Goal: Information Seeking & Learning: Learn about a topic

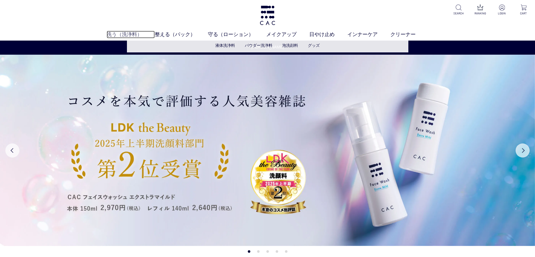
click at [125, 37] on link "洗う（洗浄料）" at bounding box center [131, 35] width 48 height 8
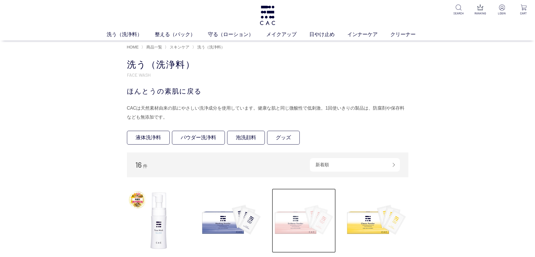
click at [282, 223] on img at bounding box center [304, 220] width 64 height 64
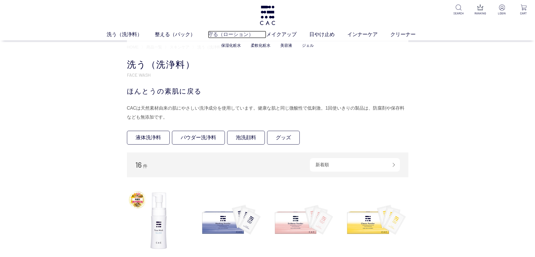
click at [224, 32] on link "守る（ローション）" at bounding box center [237, 35] width 58 height 8
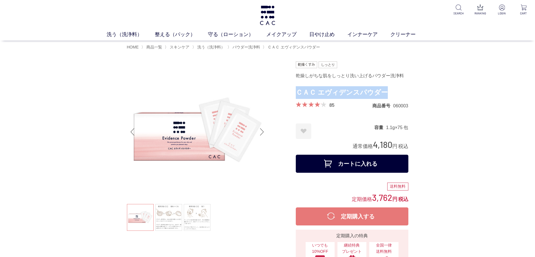
drag, startPoint x: 382, startPoint y: 96, endPoint x: 297, endPoint y: 97, distance: 84.7
click at [297, 97] on h1 "ＣＡＣ エヴィデンスパウダー" at bounding box center [352, 92] width 113 height 13
copy h1 "ＣＡＣ エヴィデンスパウダー"
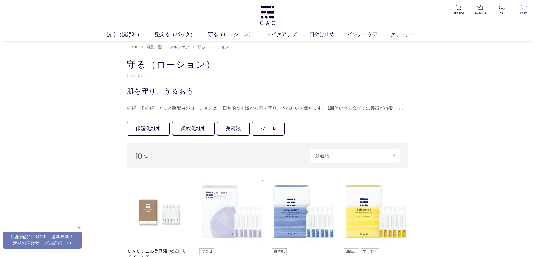
click at [224, 205] on img at bounding box center [231, 211] width 64 height 64
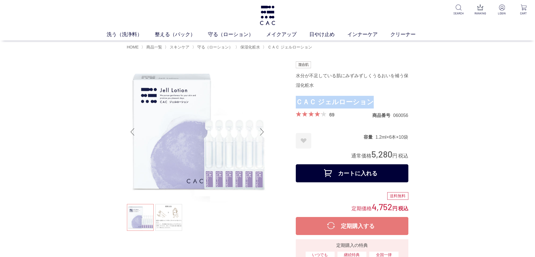
drag, startPoint x: 382, startPoint y: 99, endPoint x: 296, endPoint y: 104, distance: 86.3
click at [296, 104] on h1 "ＣＡＣ ジェルローション" at bounding box center [352, 102] width 113 height 13
copy h1 "ＣＡＣ ジェルローション"
click at [283, 45] on link "美容液" at bounding box center [286, 45] width 12 height 5
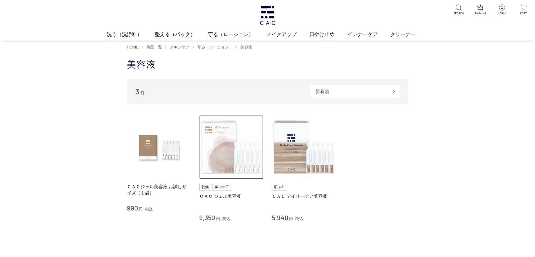
click at [207, 157] on img at bounding box center [231, 147] width 64 height 64
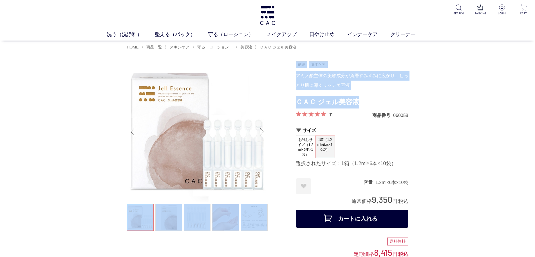
drag, startPoint x: 367, startPoint y: 104, endPoint x: 294, endPoint y: 108, distance: 73.3
click at [306, 103] on h1 "ＣＡＣ ジェル美容液" at bounding box center [352, 102] width 113 height 13
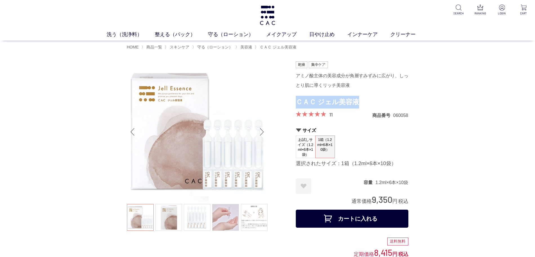
drag, startPoint x: 360, startPoint y: 100, endPoint x: 297, endPoint y: 106, distance: 63.3
click at [297, 106] on h1 "ＣＡＣ ジェル美容液" at bounding box center [352, 102] width 113 height 13
copy h1 "ＣＡＣ ジェル美容液"
click at [179, 33] on link "整える（パック）" at bounding box center [181, 35] width 53 height 8
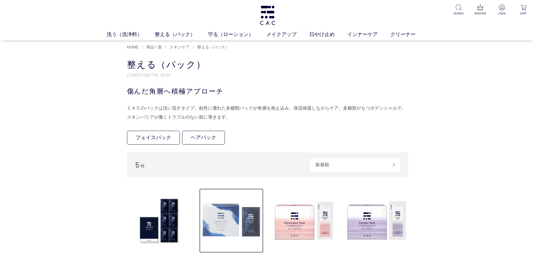
click at [235, 219] on img at bounding box center [231, 220] width 64 height 64
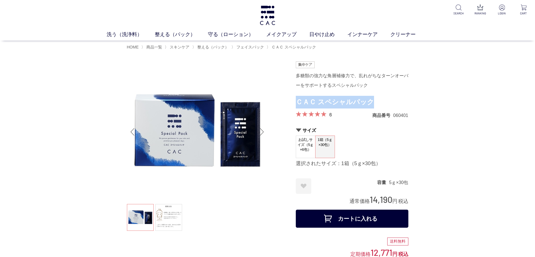
drag, startPoint x: 378, startPoint y: 106, endPoint x: 297, endPoint y: 108, distance: 81.1
click at [297, 108] on h1 "ＣＡＣ スペシャルパック" at bounding box center [352, 102] width 113 height 13
copy h1 "ＣＡＣ スペシャルパック"
